Goal: Transaction & Acquisition: Purchase product/service

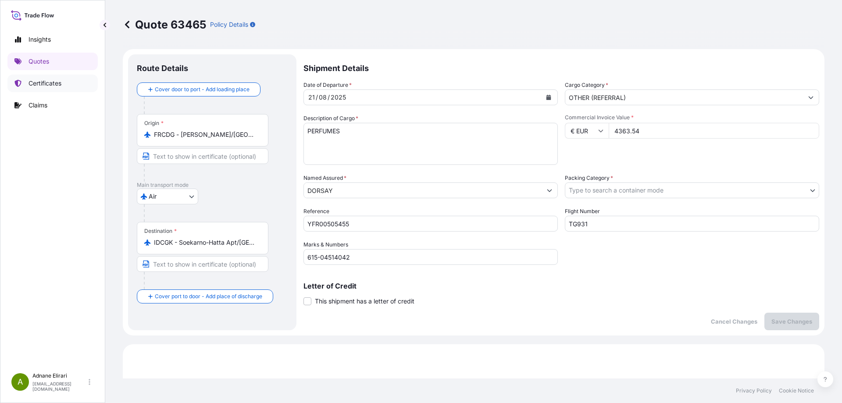
select select "Air"
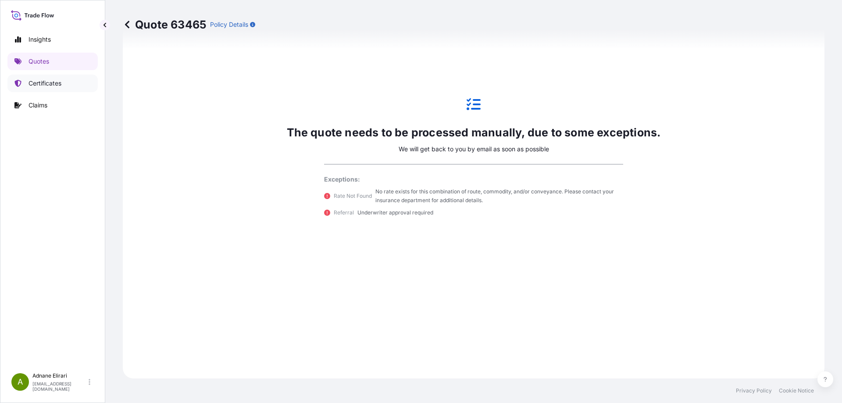
click at [34, 80] on p "Certificates" at bounding box center [45, 83] width 33 height 9
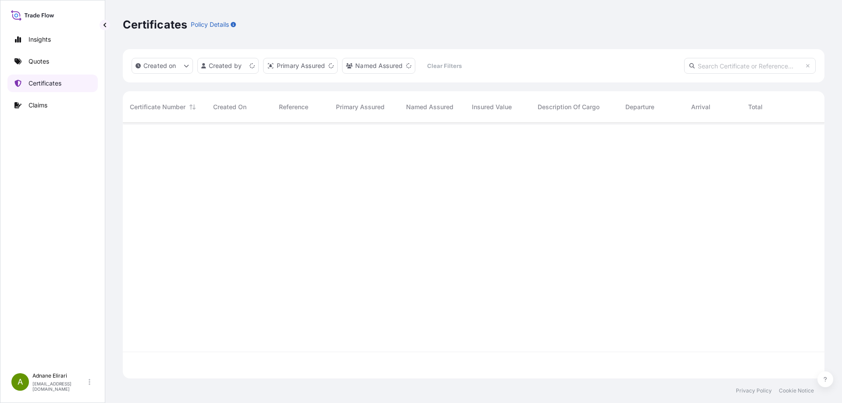
scroll to position [254, 695]
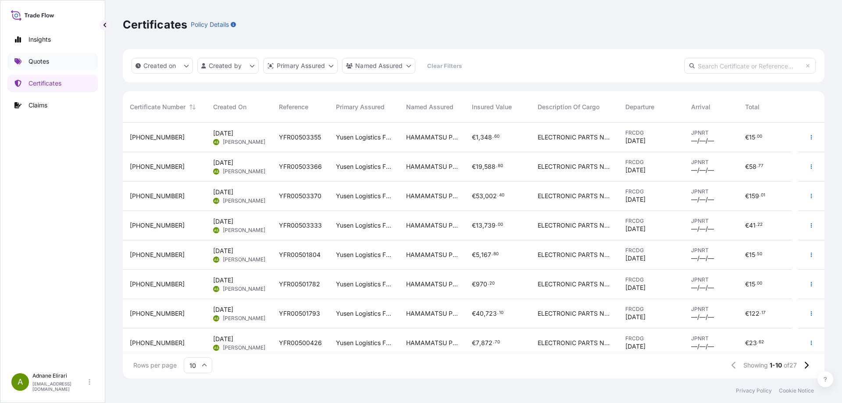
click at [36, 64] on p "Quotes" at bounding box center [39, 61] width 21 height 9
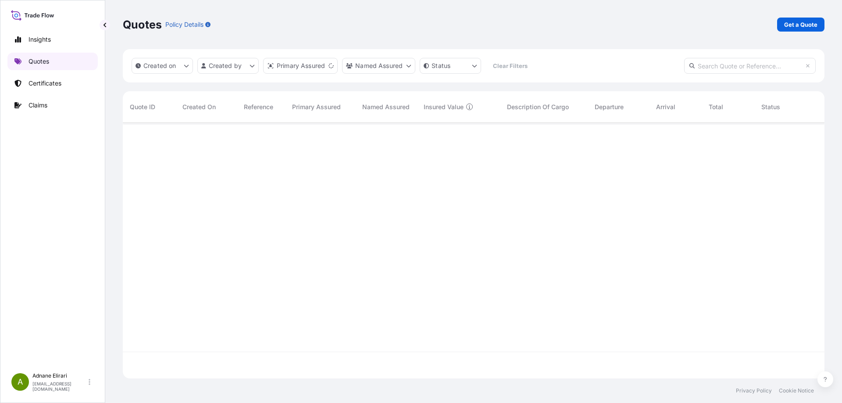
scroll to position [254, 695]
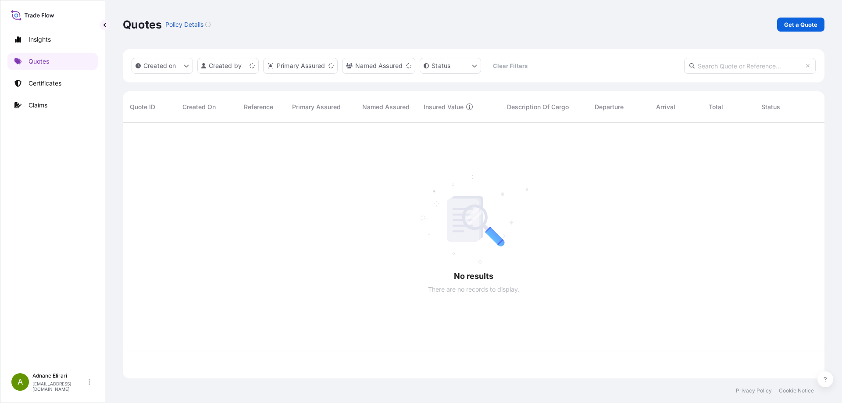
scroll to position [254, 695]
